Goal: Task Accomplishment & Management: Manage account settings

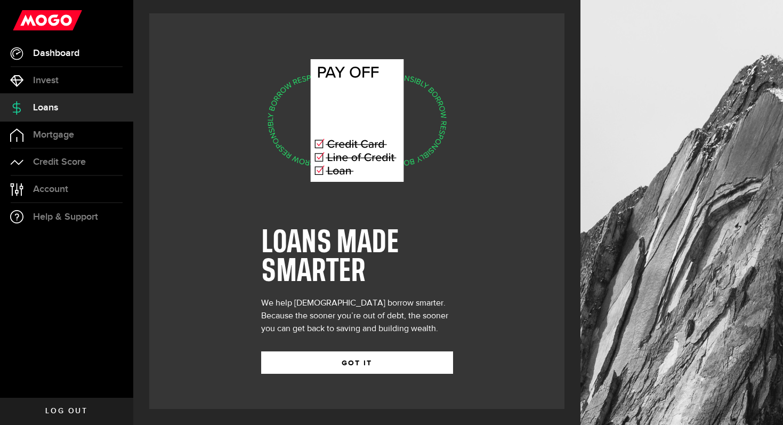
click at [76, 51] on span "Dashboard" at bounding box center [56, 53] width 46 height 10
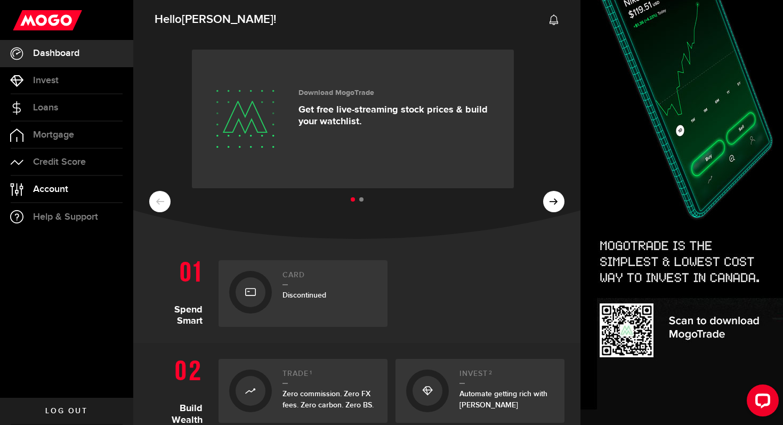
click at [52, 190] on span "Account" at bounding box center [50, 189] width 35 height 10
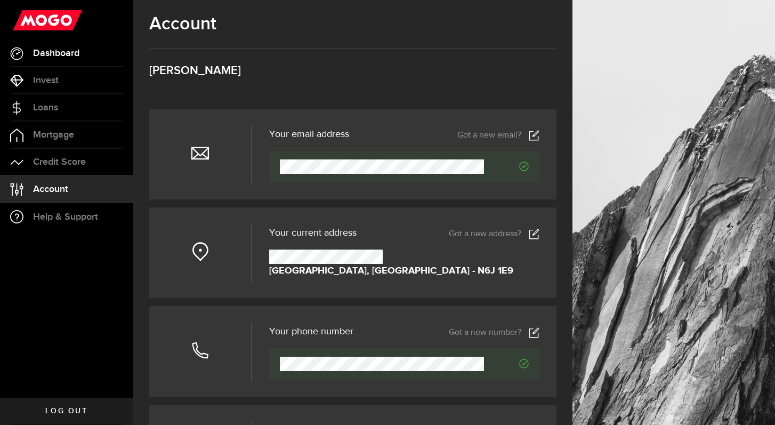
click at [78, 52] on span "Dashboard" at bounding box center [56, 53] width 46 height 10
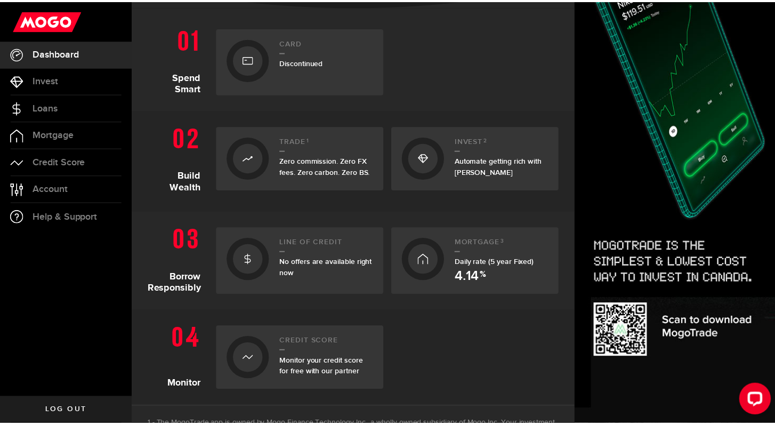
scroll to position [378, 0]
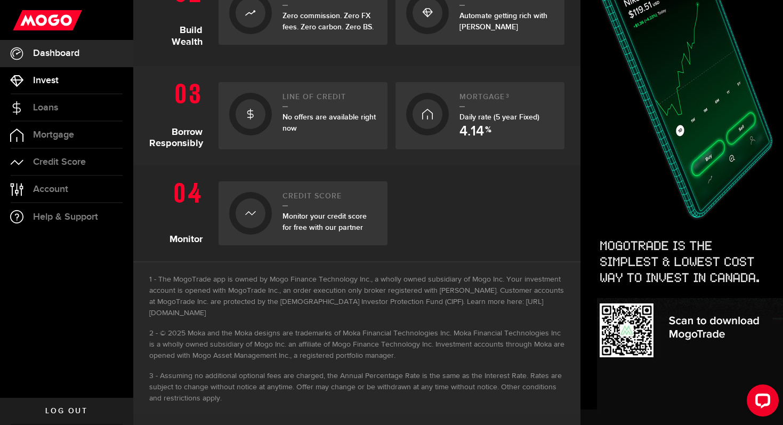
click at [53, 78] on span "Invest" at bounding box center [46, 81] width 26 height 10
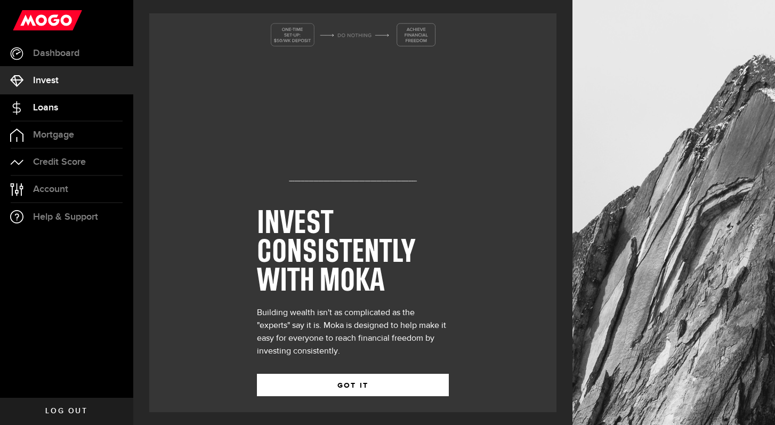
click at [50, 103] on span "Loans" at bounding box center [45, 108] width 25 height 10
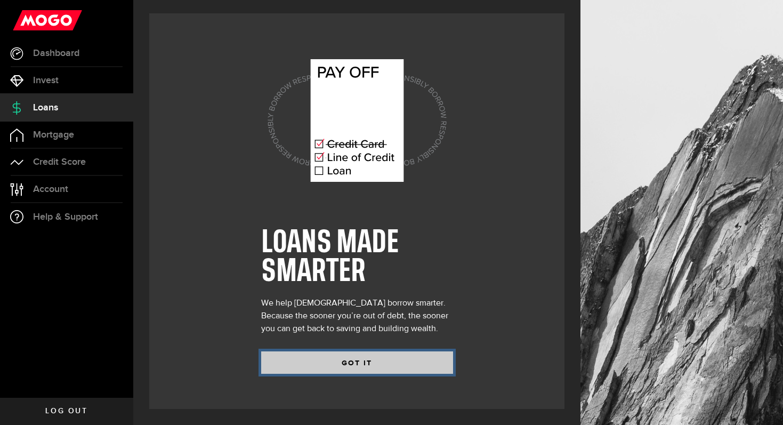
click at [358, 364] on button "GOT IT" at bounding box center [357, 362] width 192 height 22
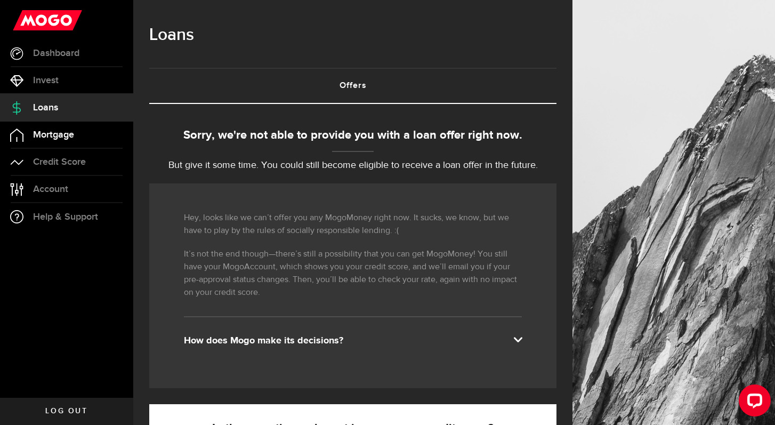
click at [68, 133] on span "Mortgage" at bounding box center [53, 135] width 41 height 10
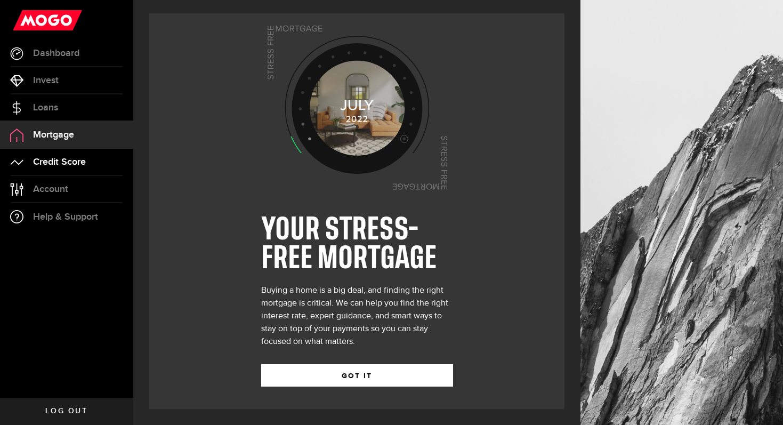
click at [72, 161] on span "Credit Score" at bounding box center [59, 162] width 53 height 10
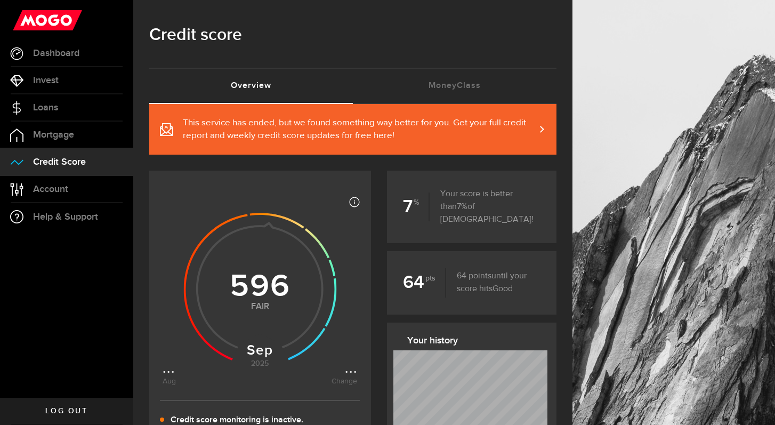
click at [538, 125] on span at bounding box center [535, 129] width 5 height 11
click at [46, 189] on span "Account" at bounding box center [50, 189] width 35 height 10
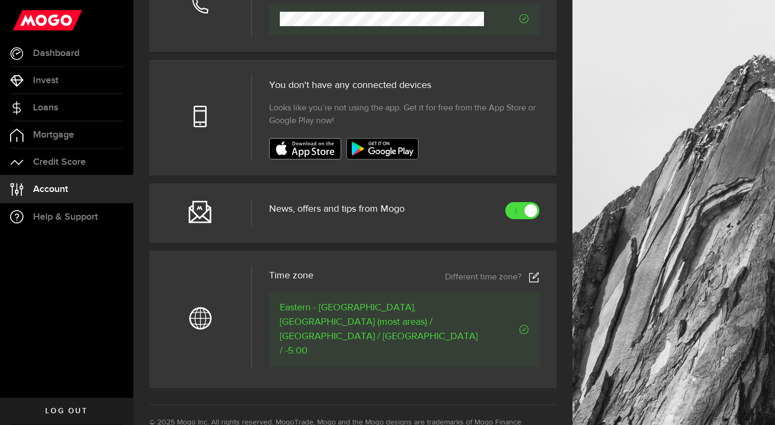
scroll to position [338, 0]
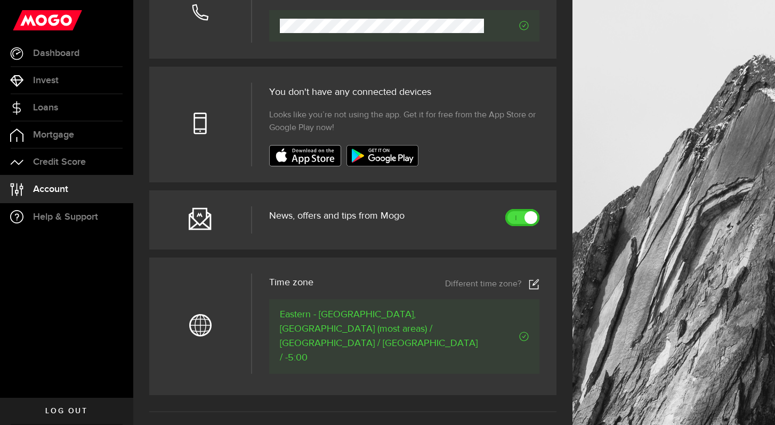
click at [531, 216] on link at bounding box center [522, 217] width 34 height 17
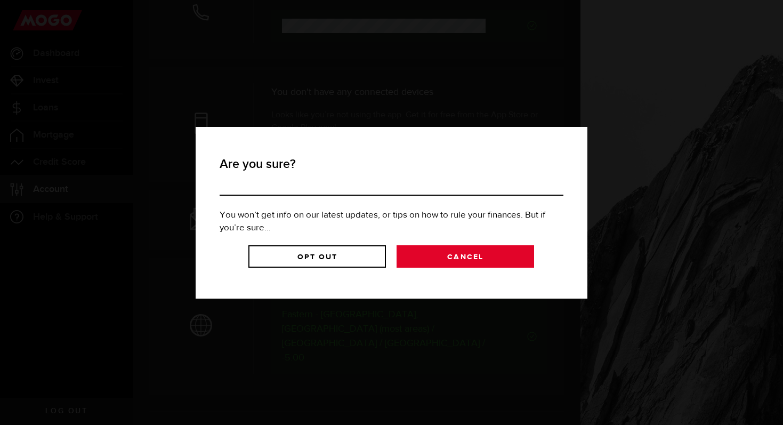
click at [450, 256] on link "Cancel" at bounding box center [464, 256] width 137 height 22
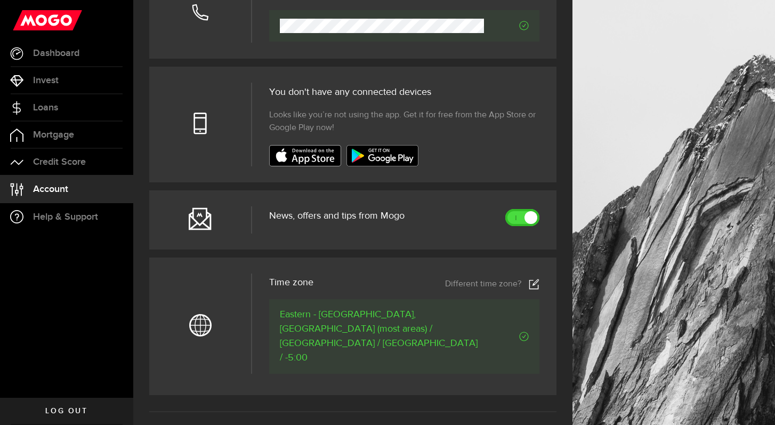
click at [519, 218] on link at bounding box center [522, 217] width 34 height 17
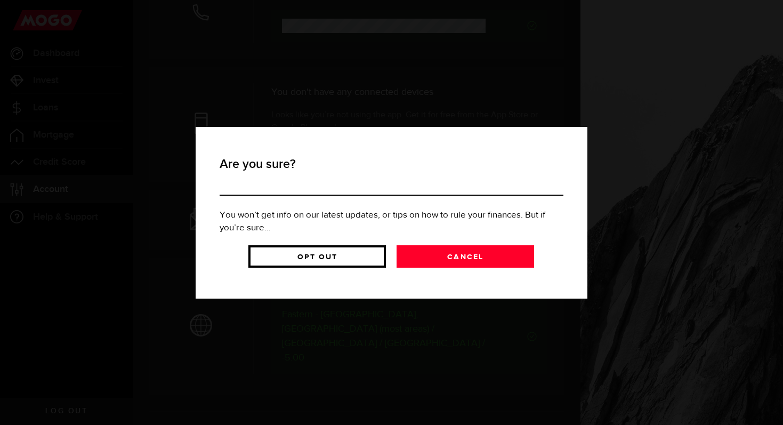
click at [329, 256] on link "Opt Out" at bounding box center [316, 256] width 137 height 22
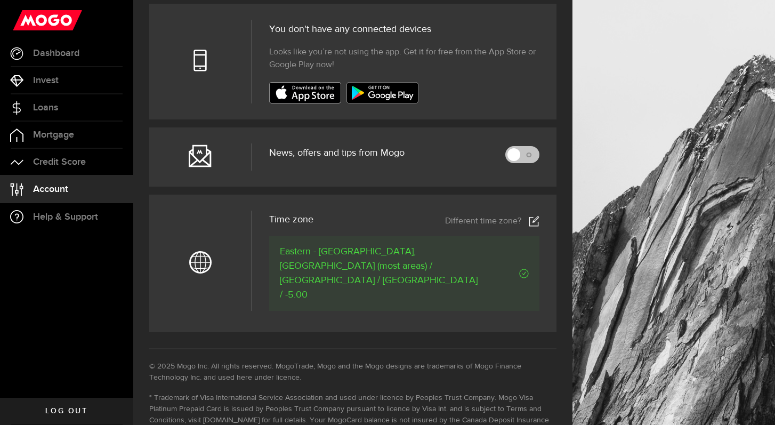
scroll to position [0, 0]
